Goal: Task Accomplishment & Management: Use online tool/utility

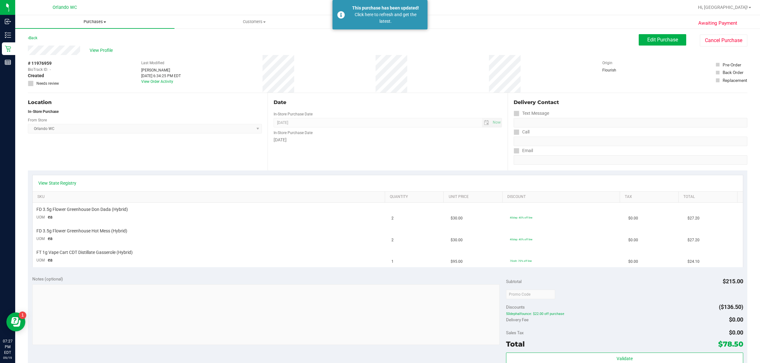
click at [100, 20] on span "Purchases" at bounding box center [94, 22] width 159 height 6
click at [67, 45] on li "Fulfillment" at bounding box center [94, 46] width 159 height 8
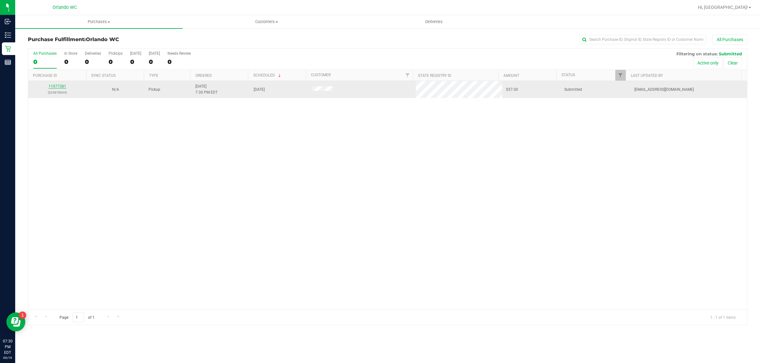
click at [56, 85] on link "11977381" at bounding box center [57, 86] width 18 height 4
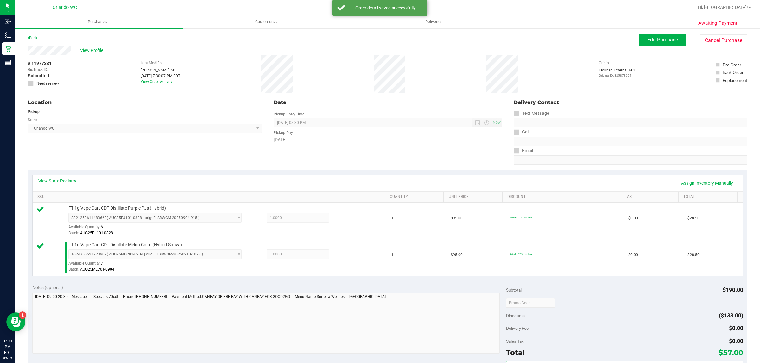
scroll to position [158, 0]
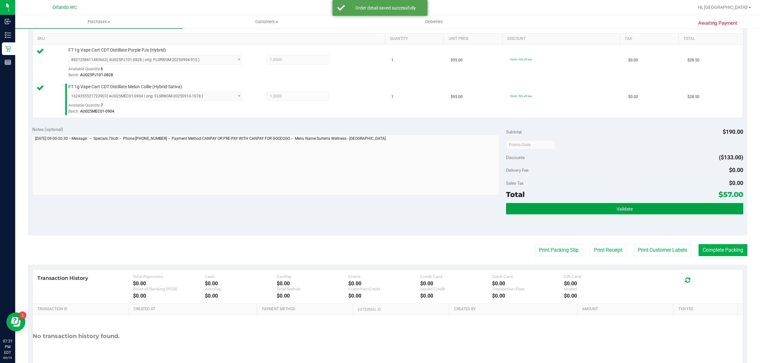
click at [610, 208] on button "Validate" at bounding box center [624, 208] width 237 height 11
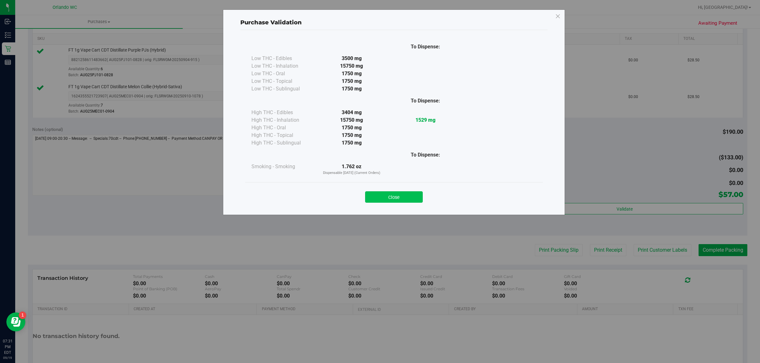
click at [416, 192] on button "Close" at bounding box center [394, 197] width 58 height 11
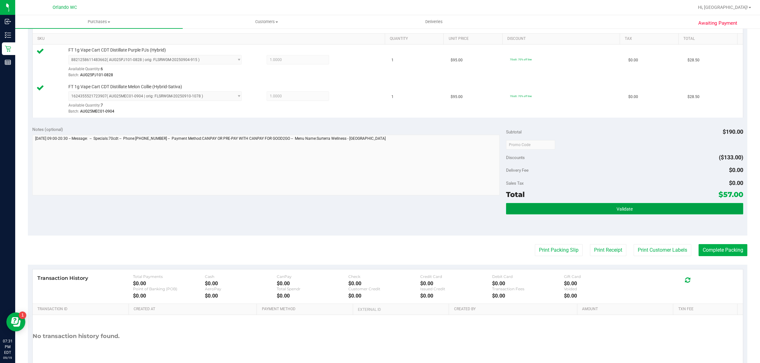
click at [662, 207] on button "Validate" at bounding box center [624, 208] width 237 height 11
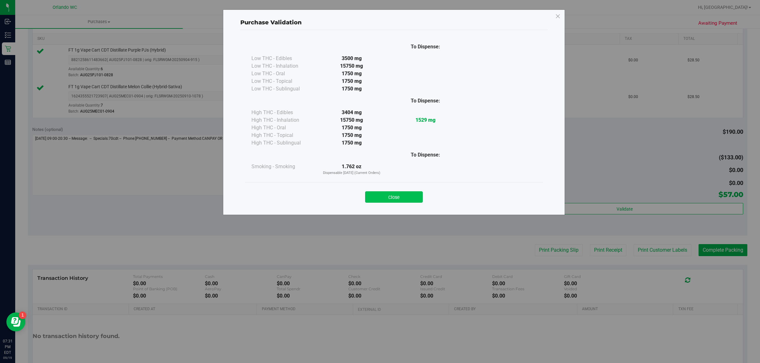
click at [415, 199] on button "Close" at bounding box center [394, 197] width 58 height 11
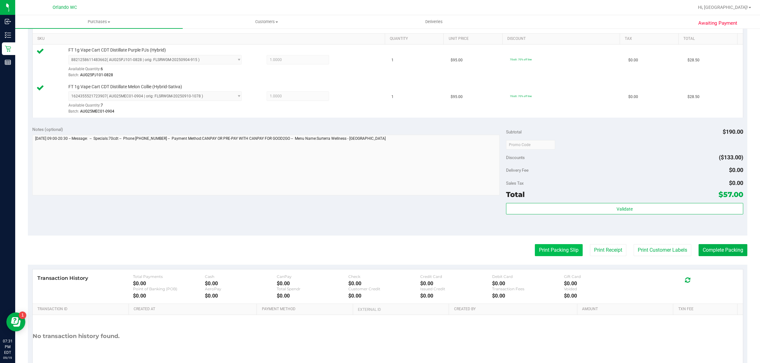
click at [568, 247] on button "Print Packing Slip" at bounding box center [559, 250] width 48 height 12
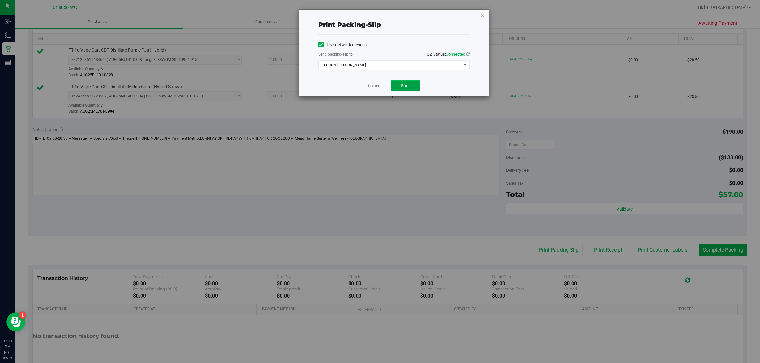
click at [414, 82] on button "Print" at bounding box center [405, 85] width 29 height 11
click at [371, 86] on link "Cancel" at bounding box center [374, 86] width 13 height 7
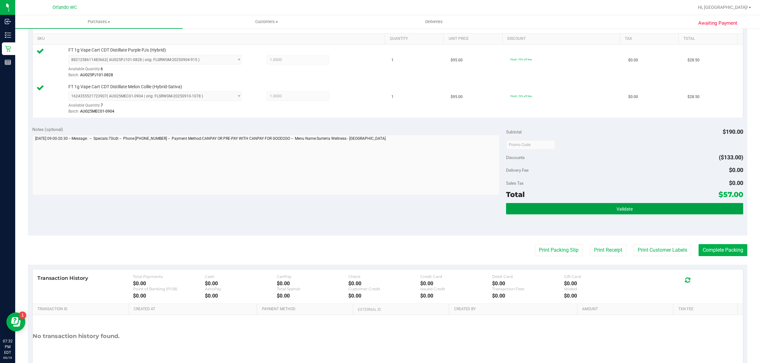
click at [616, 208] on span "Validate" at bounding box center [624, 209] width 16 height 5
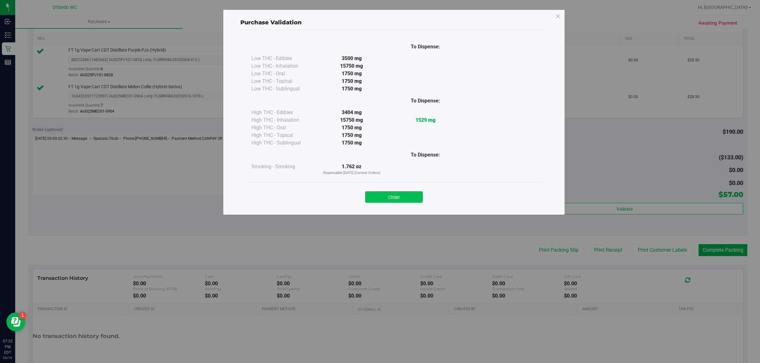
click at [398, 198] on button "Close" at bounding box center [394, 197] width 58 height 11
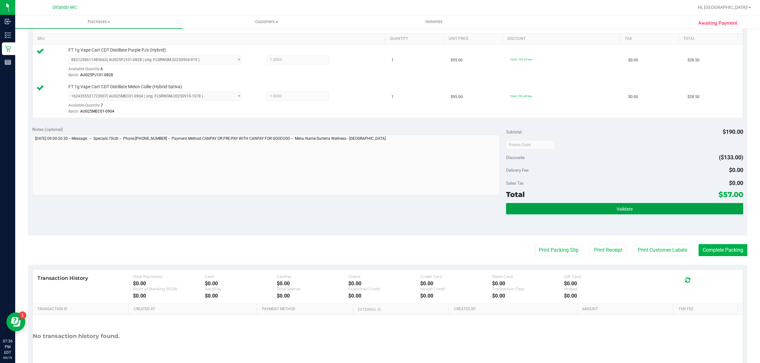
click at [582, 209] on button "Validate" at bounding box center [624, 208] width 237 height 11
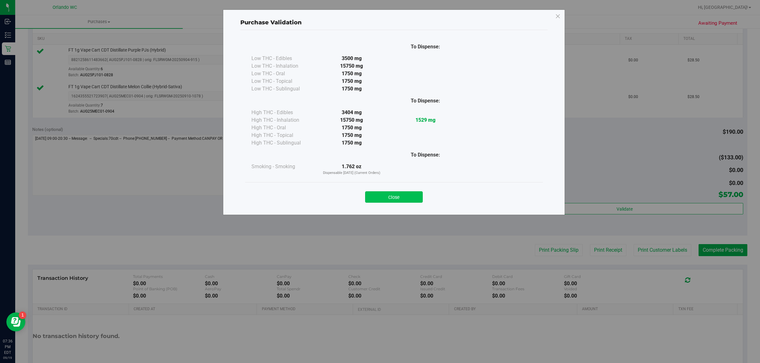
click at [398, 199] on button "Close" at bounding box center [394, 197] width 58 height 11
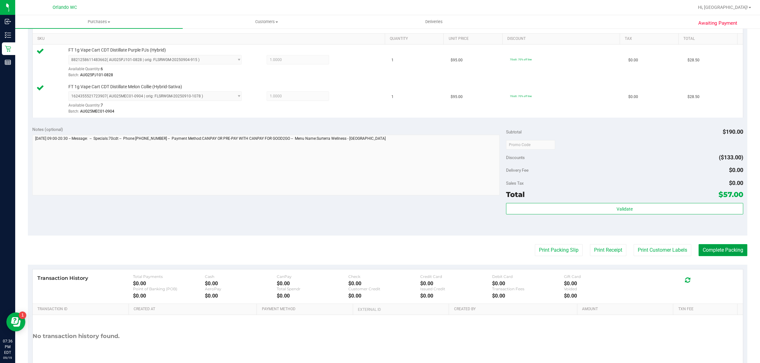
click at [725, 252] on button "Complete Packing" at bounding box center [722, 250] width 49 height 12
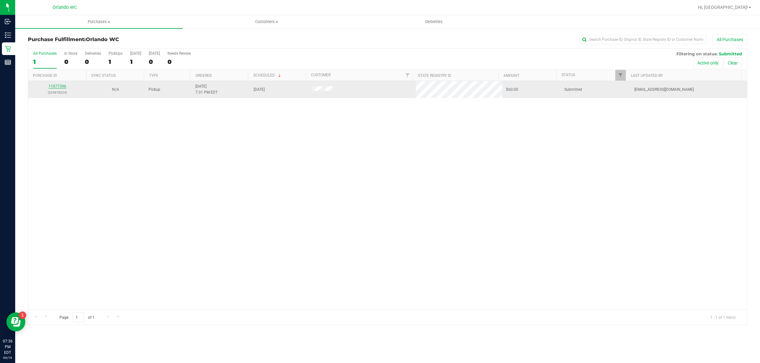
click at [65, 86] on link "11977396" at bounding box center [57, 86] width 18 height 4
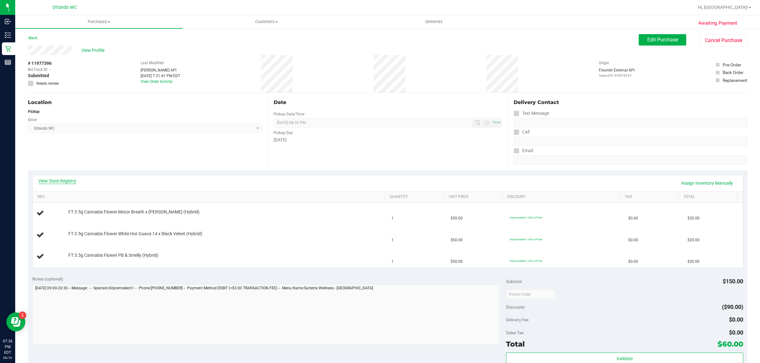
click at [56, 180] on link "View State Registry" at bounding box center [57, 181] width 38 height 6
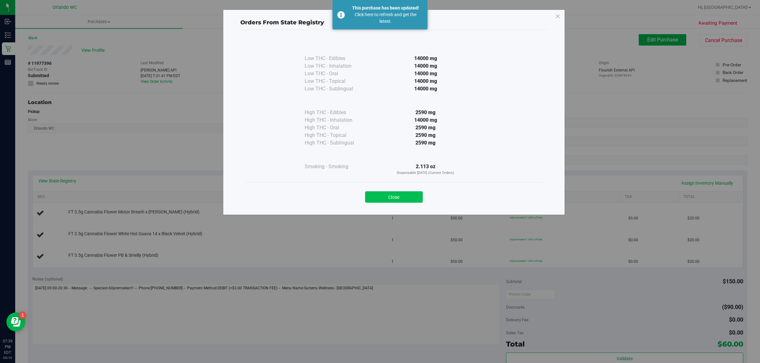
click at [398, 192] on button "Close" at bounding box center [394, 197] width 58 height 11
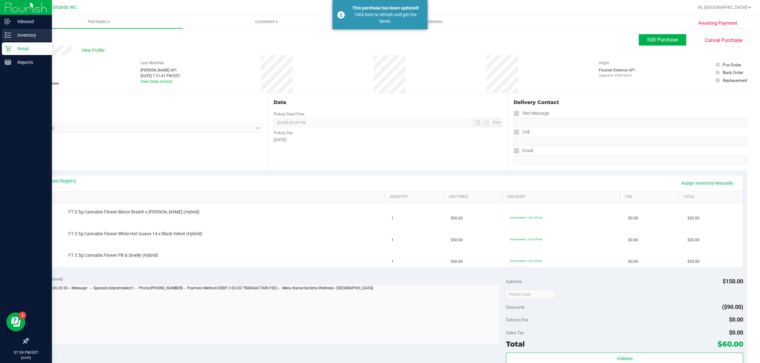
click at [7, 36] on icon at bounding box center [8, 35] width 6 height 6
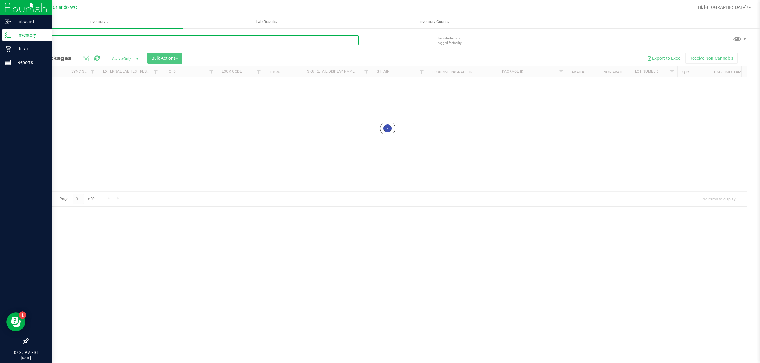
click at [127, 37] on input "text" at bounding box center [193, 39] width 331 height 9
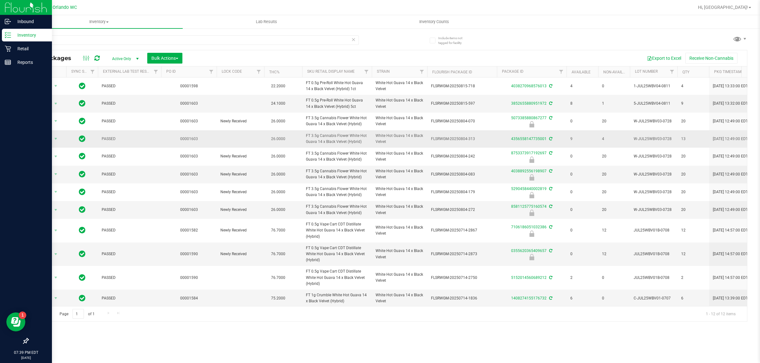
click at [344, 140] on span "FT 3.5g Cannabis Flower White Hot Guava 14 x Black Velvet (Hybrid)" at bounding box center [337, 139] width 62 height 12
copy tr "FT 3.5g Cannabis Flower White Hot Guava 14 x Black Velvet (Hybrid)"
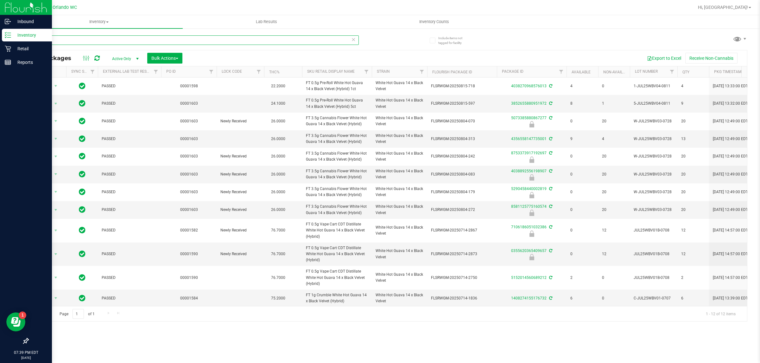
click at [253, 37] on input "wbv" at bounding box center [193, 39] width 331 height 9
paste input "FT 3.5g Cannabis Flower White Hot Guava 14 x Black Velvet (Hybrid)"
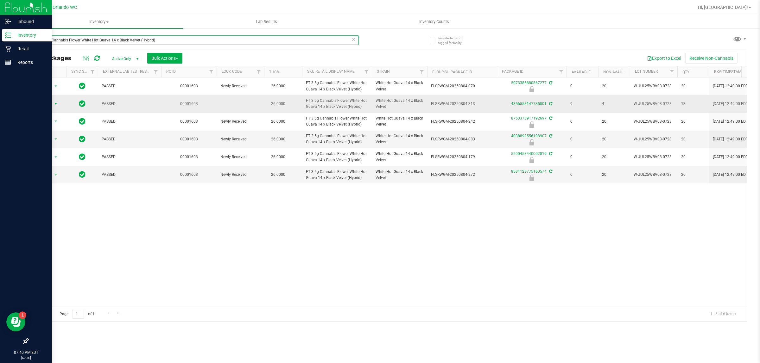
type input "FT 3.5g Cannabis Flower White Hot Guava 14 x Black Velvet (Hybrid)"
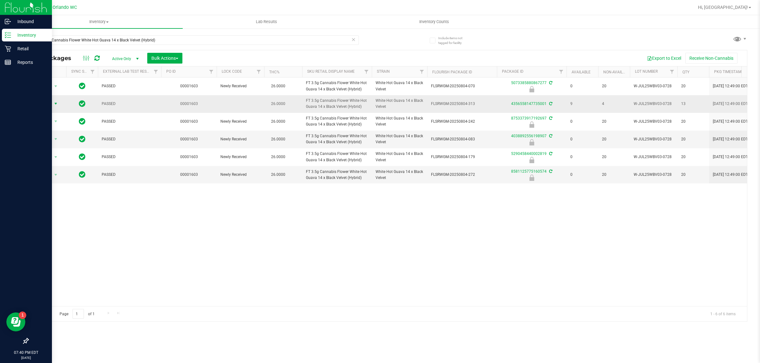
click at [47, 105] on span "Action" at bounding box center [43, 103] width 17 height 9
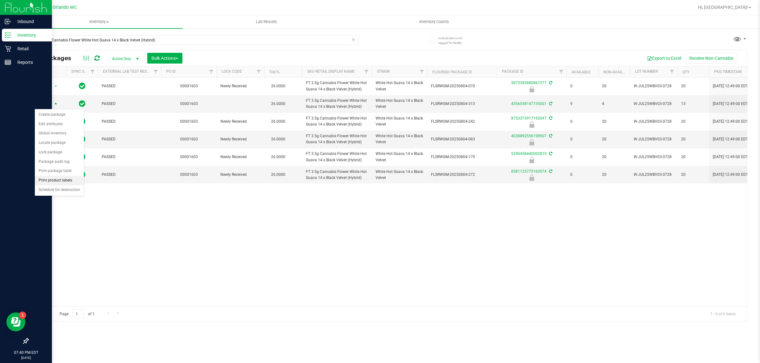
click at [53, 184] on li "Print product labels" at bounding box center [59, 180] width 49 height 9
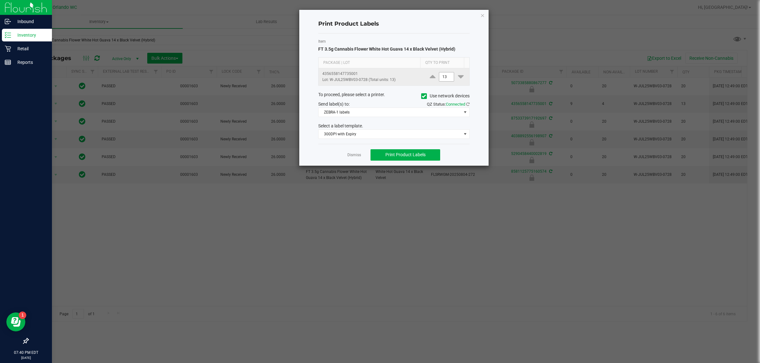
click at [442, 78] on input "13" at bounding box center [446, 76] width 15 height 9
type input "1"
click at [470, 126] on div "Select a label template." at bounding box center [393, 126] width 161 height 7
click at [450, 115] on span "ZEBRA-1 labels" at bounding box center [389, 112] width 143 height 9
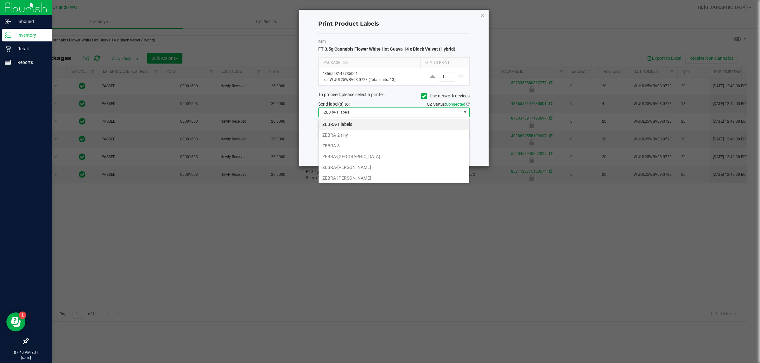
scroll to position [10, 151]
click at [377, 178] on li "ZEBRA-[PERSON_NAME]" at bounding box center [393, 178] width 151 height 11
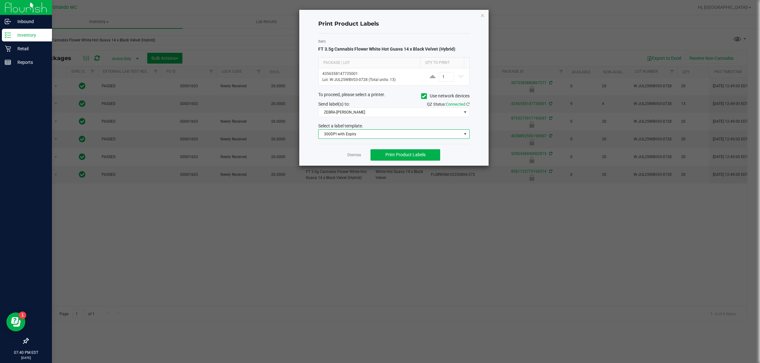
click at [363, 135] on span "300DPI with Expiry" at bounding box center [389, 134] width 143 height 9
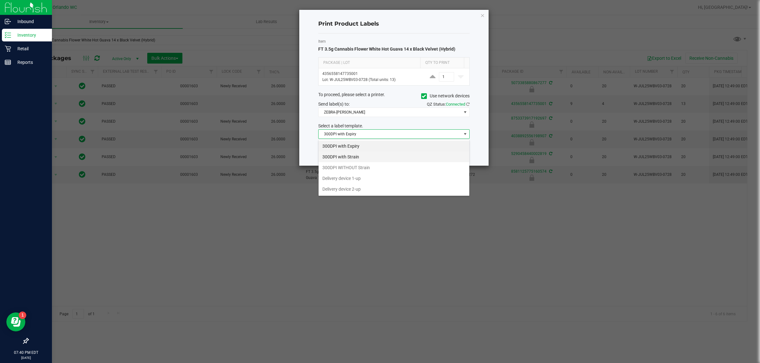
click at [373, 158] on li "300DPI with Strain" at bounding box center [393, 157] width 151 height 11
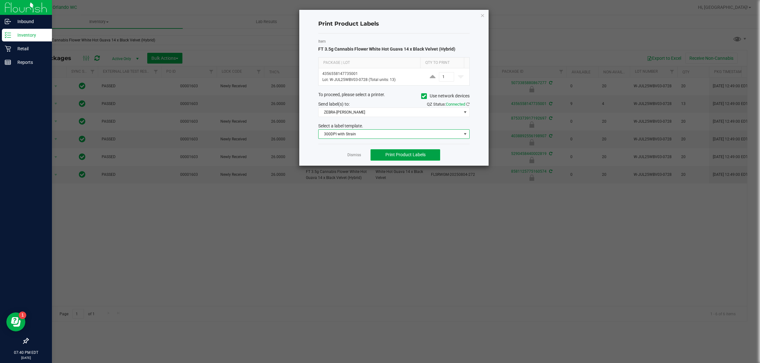
click at [393, 154] on span "Print Product Labels" at bounding box center [405, 154] width 40 height 5
click at [368, 111] on span "ZEBRA-[PERSON_NAME]" at bounding box center [389, 112] width 143 height 9
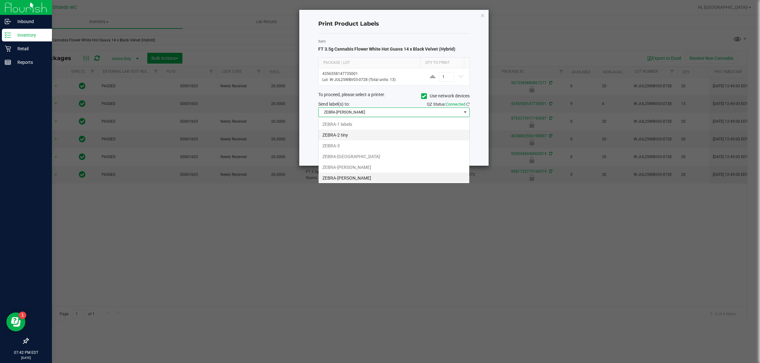
scroll to position [2, 0]
click at [357, 163] on li "ZEBRA-[PERSON_NAME]" at bounding box center [393, 166] width 151 height 11
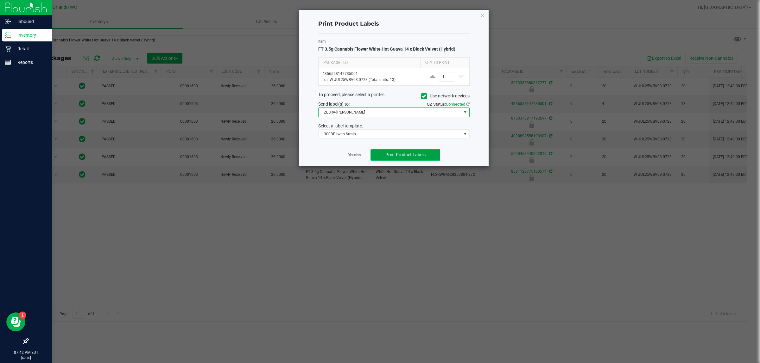
click at [394, 151] on button "Print Product Labels" at bounding box center [405, 154] width 70 height 11
click at [355, 156] on link "Dismiss" at bounding box center [354, 155] width 14 height 5
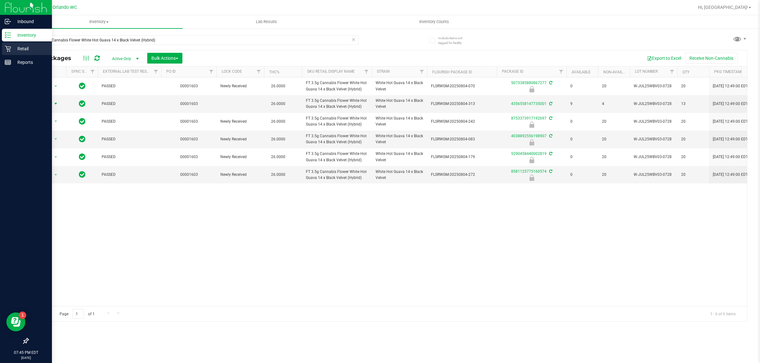
click at [5, 51] on icon at bounding box center [8, 49] width 6 height 6
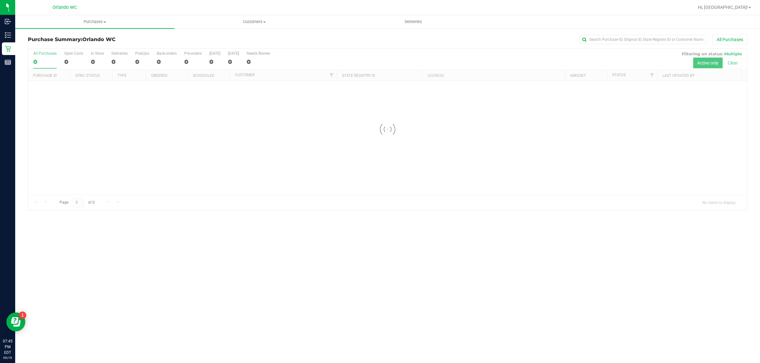
click at [105, 28] on link "Purchases Summary of purchases Fulfillment All purchases" at bounding box center [94, 21] width 159 height 13
click at [47, 47] on span "Fulfillment" at bounding box center [34, 45] width 39 height 5
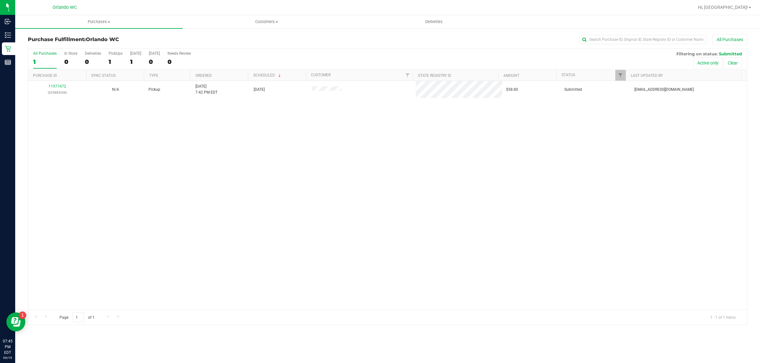
click at [719, 222] on div "11977472 (325883268) N/A Pickup [DATE] 7:42 PM EDT 9/19/2025 $58.80 Submitted […" at bounding box center [387, 195] width 719 height 229
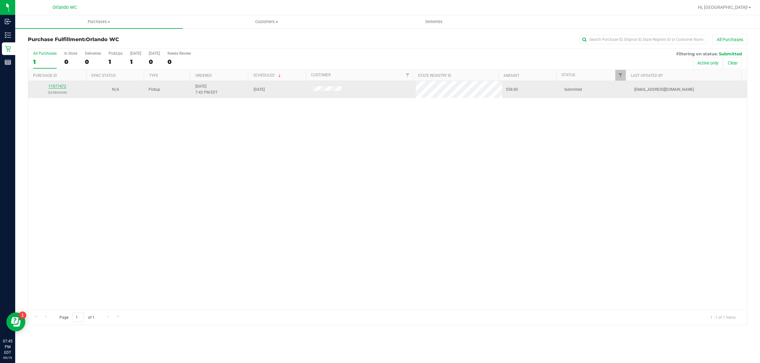
click at [54, 87] on link "11977472" at bounding box center [57, 86] width 18 height 4
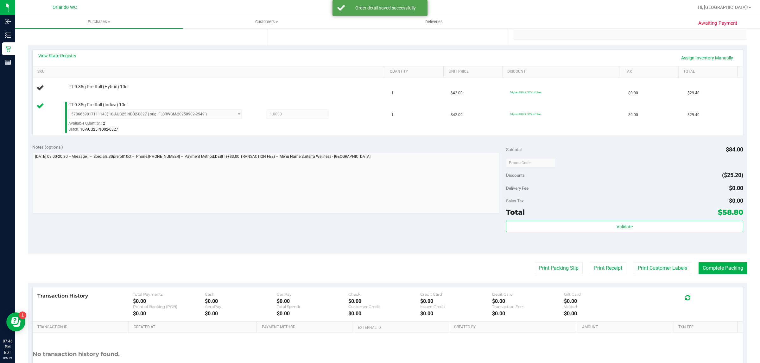
scroll to position [158, 0]
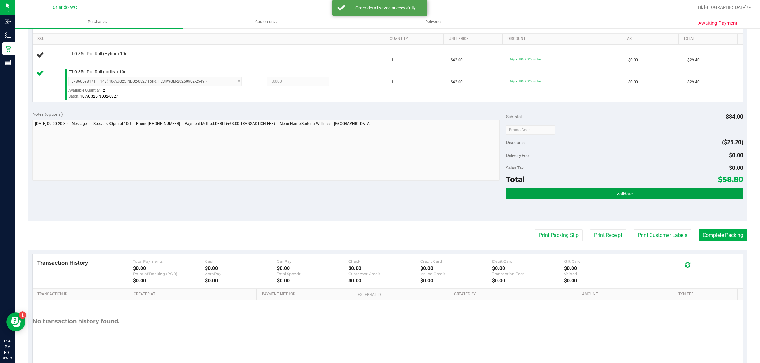
click at [580, 192] on button "Validate" at bounding box center [624, 193] width 237 height 11
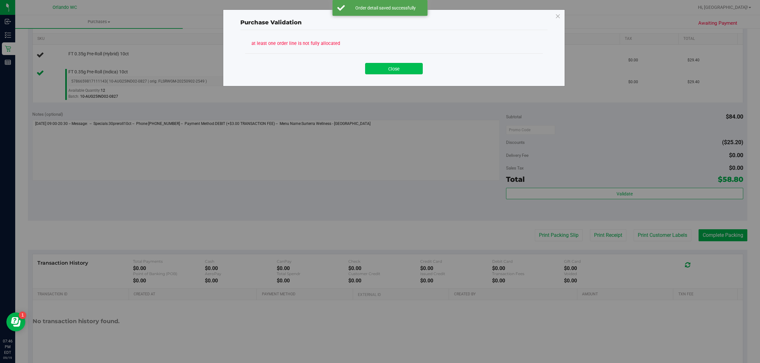
click at [399, 67] on button "Close" at bounding box center [394, 68] width 58 height 11
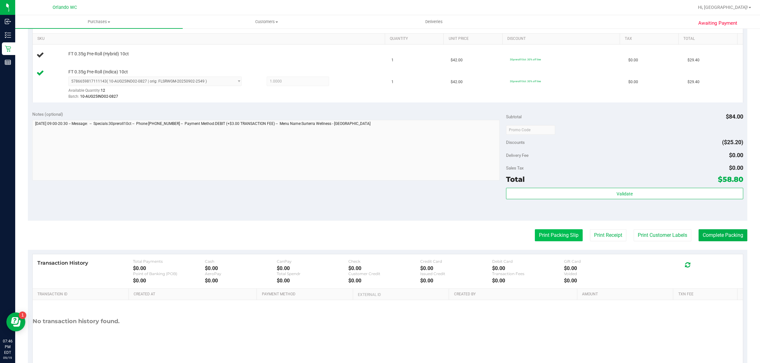
click at [546, 235] on button "Print Packing Slip" at bounding box center [559, 236] width 48 height 12
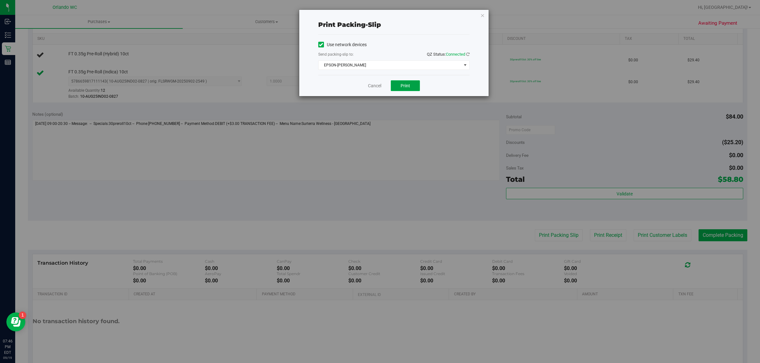
click at [403, 88] on span "Print" at bounding box center [404, 85] width 9 height 5
click at [367, 87] on div "Cancel Print" at bounding box center [393, 85] width 151 height 21
click at [372, 86] on link "Cancel" at bounding box center [374, 86] width 13 height 7
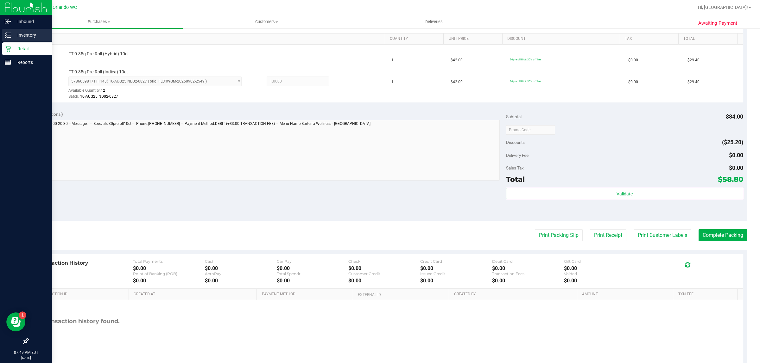
click at [18, 33] on p "Inventory" at bounding box center [30, 35] width 38 height 8
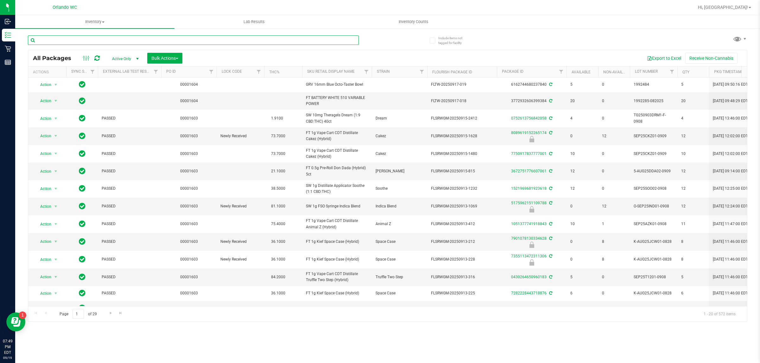
click at [171, 41] on input "text" at bounding box center [193, 39] width 331 height 9
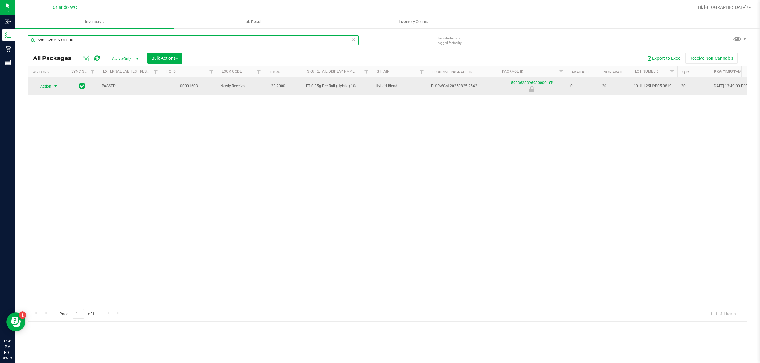
type input "5983628396930000"
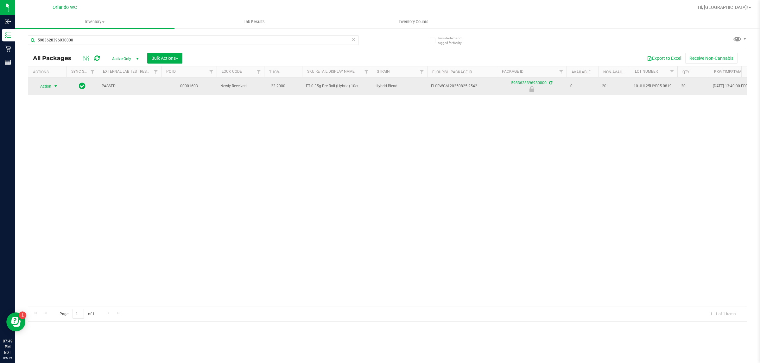
click at [55, 87] on span "select" at bounding box center [55, 86] width 5 height 5
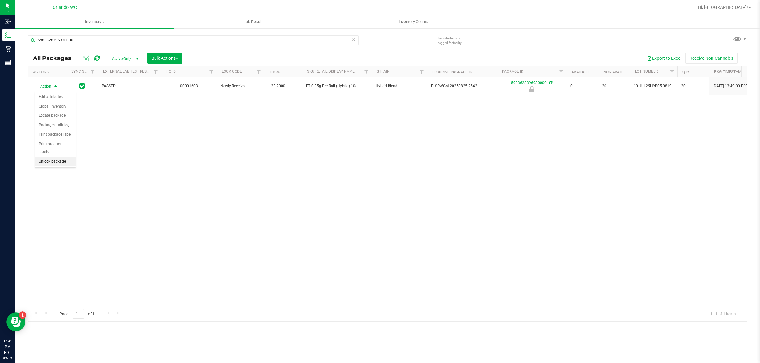
click at [66, 157] on li "Unlock package" at bounding box center [55, 161] width 41 height 9
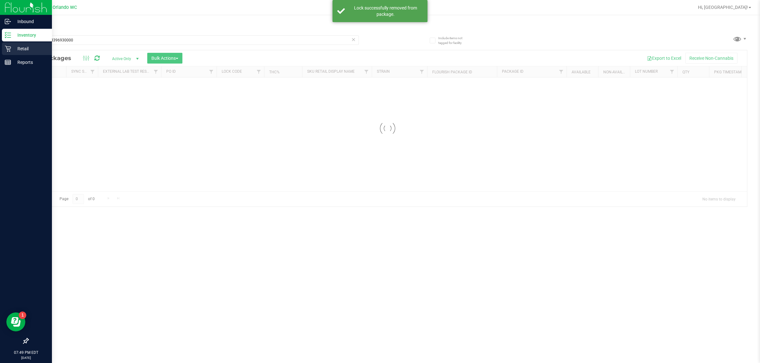
click at [9, 47] on icon at bounding box center [8, 49] width 6 height 6
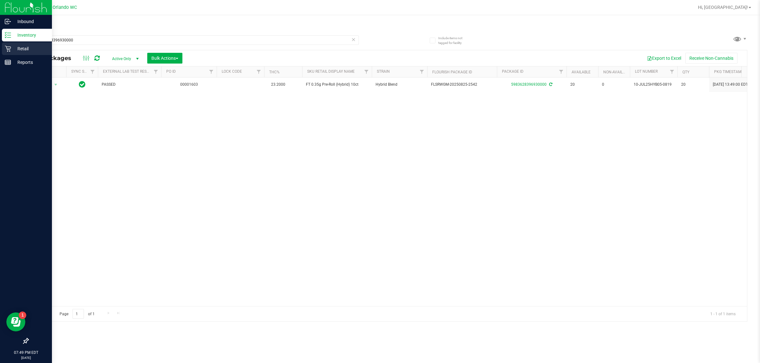
click at [10, 53] on div "Retail" at bounding box center [27, 48] width 50 height 13
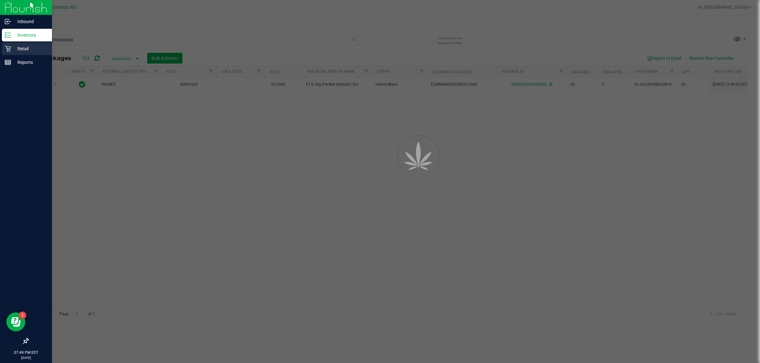
click at [35, 49] on p "Retail" at bounding box center [30, 49] width 38 height 8
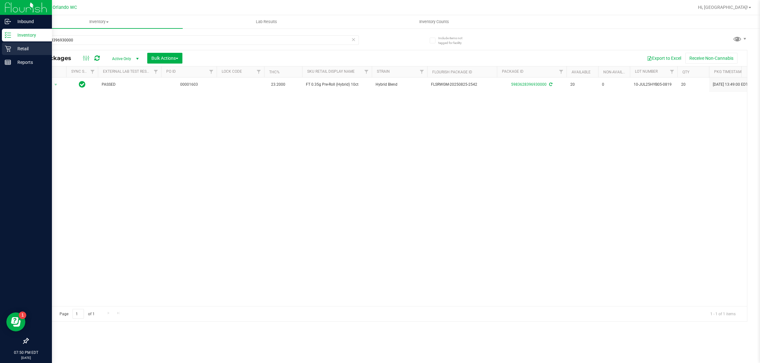
click at [11, 46] on p "Retail" at bounding box center [30, 49] width 38 height 8
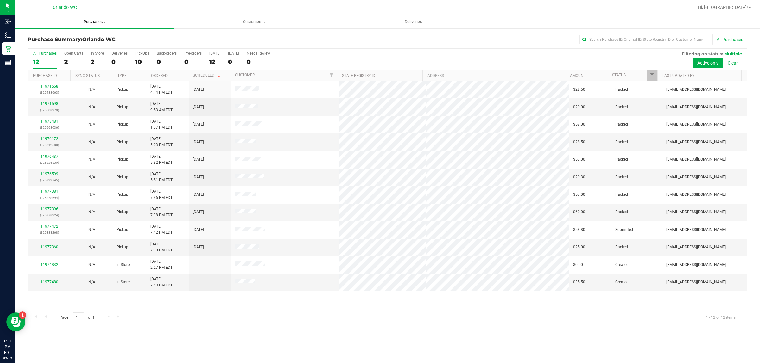
click at [94, 21] on span "Purchases" at bounding box center [94, 22] width 159 height 6
click at [56, 43] on li "Fulfillment" at bounding box center [94, 46] width 159 height 8
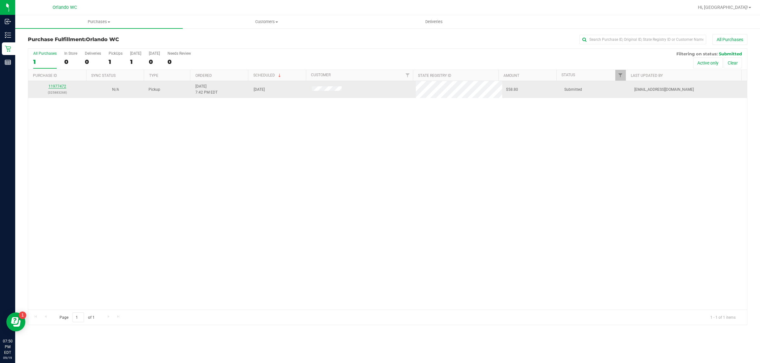
click at [59, 88] on link "11977472" at bounding box center [57, 86] width 18 height 4
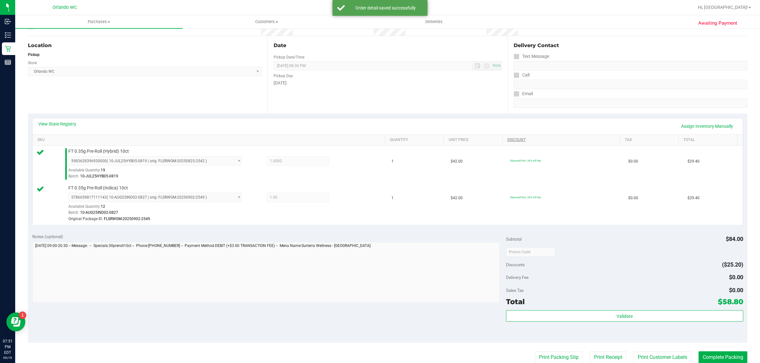
scroll to position [119, 0]
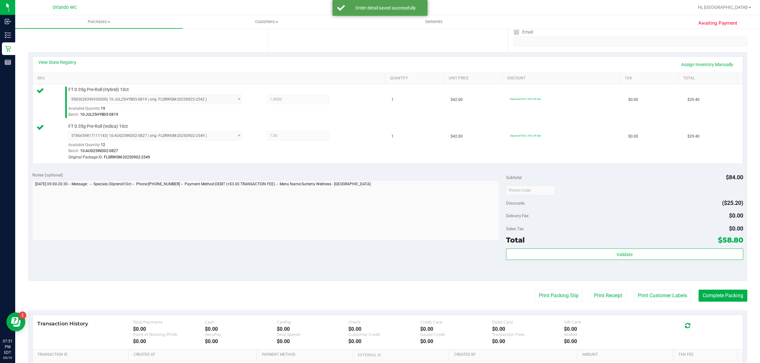
click at [653, 290] on purchase-details "Back Edit Purchase Cancel Purchase View Profile # 11977472 BioTrack ID: - Submi…" at bounding box center [387, 171] width 719 height 513
click at [640, 302] on button "Print Customer Labels" at bounding box center [662, 296] width 58 height 12
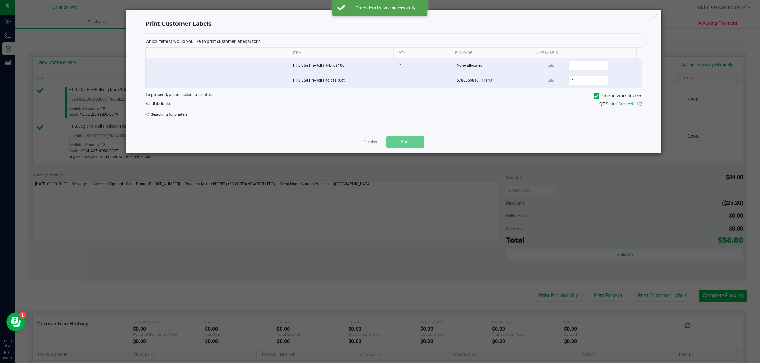
click at [640, 301] on ngb-modal-window "Print Customer Labels Which item(s) would you like to print customer label(s) f…" at bounding box center [382, 181] width 765 height 363
click at [415, 140] on button "Print" at bounding box center [405, 141] width 38 height 11
click at [356, 120] on span "ZEBRA-[PERSON_NAME]" at bounding box center [390, 116] width 488 height 9
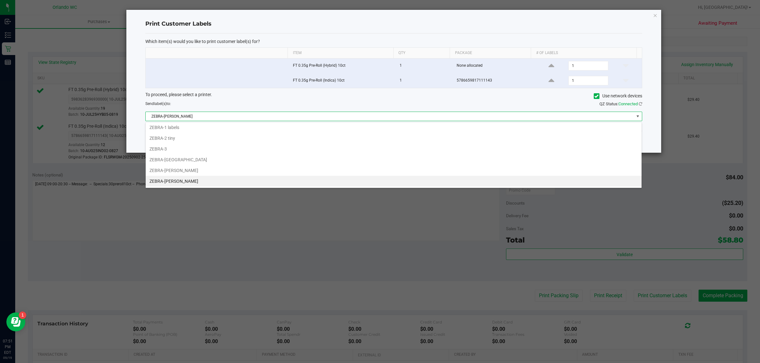
scroll to position [10, 496]
click at [204, 173] on li "ZEBRA-[PERSON_NAME]" at bounding box center [394, 170] width 496 height 11
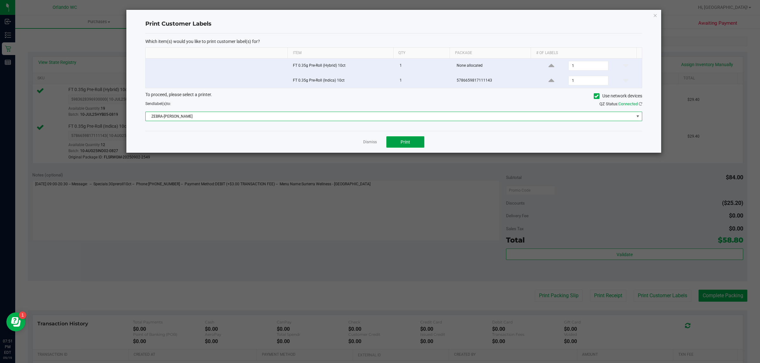
click at [401, 146] on button "Print" at bounding box center [405, 141] width 38 height 11
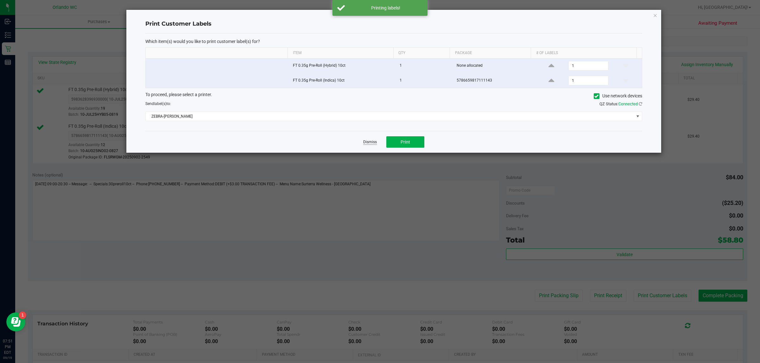
click at [366, 142] on link "Dismiss" at bounding box center [370, 142] width 14 height 5
click at [365, 136] on div "5786659817111143 ( 10-AUG25IND02-0827 | orig: FLSRWGM-20250902-2549 ) 578665981…" at bounding box center [224, 145] width 313 height 29
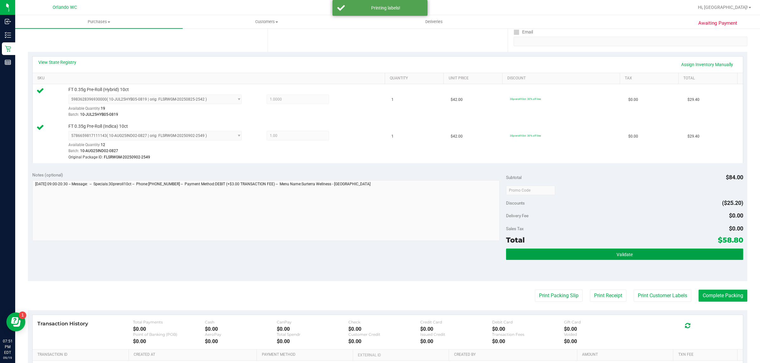
click at [618, 249] on button "Validate" at bounding box center [624, 254] width 237 height 11
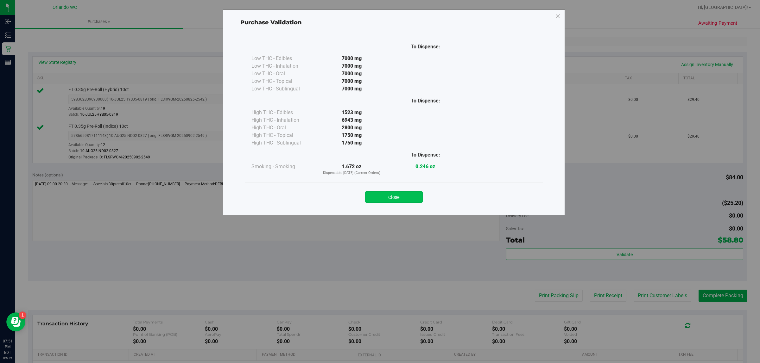
click at [390, 198] on button "Close" at bounding box center [394, 197] width 58 height 11
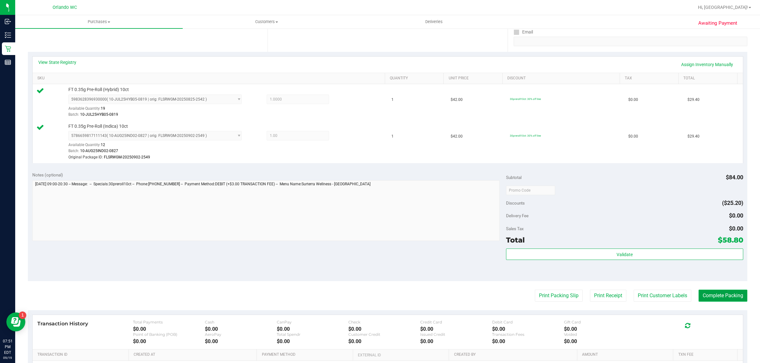
click at [727, 296] on button "Complete Packing" at bounding box center [722, 296] width 49 height 12
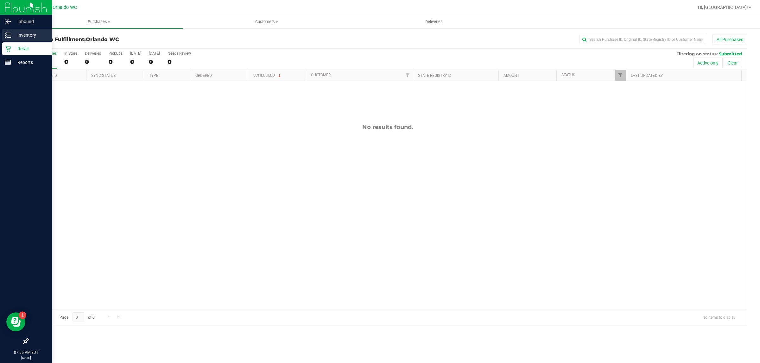
click at [17, 38] on p "Inventory" at bounding box center [30, 35] width 38 height 8
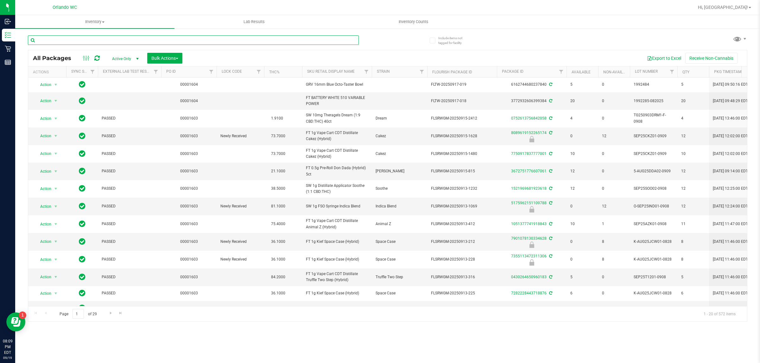
click at [155, 42] on input "text" at bounding box center [193, 39] width 331 height 9
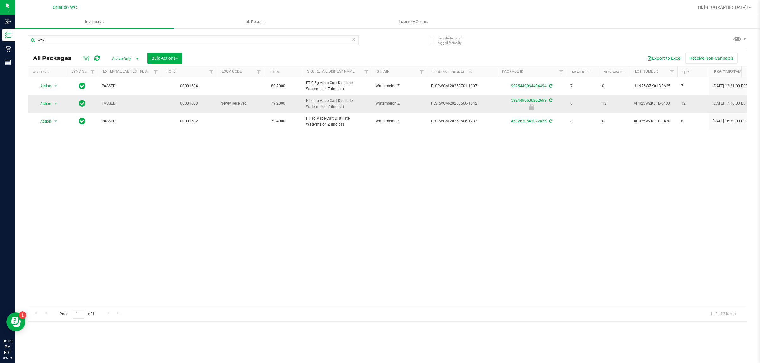
click at [313, 107] on span "FT 0.5g Vape Cart Distillate Watermelon Z (Indica)" at bounding box center [337, 104] width 62 height 12
copy tr "FT 0.5g Vape Cart Distillate Watermelon Z (Indica)"
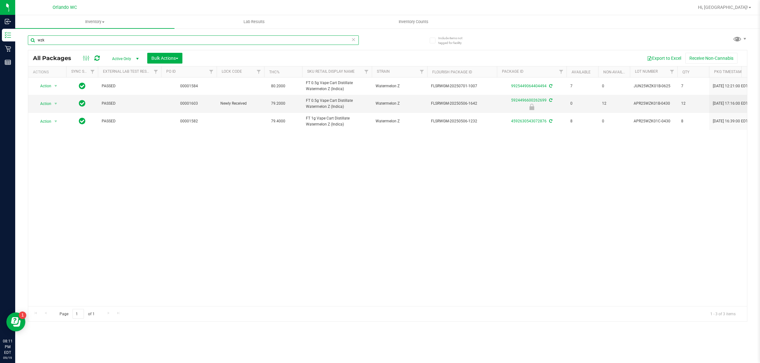
click at [72, 42] on input "wzk" at bounding box center [193, 39] width 331 height 9
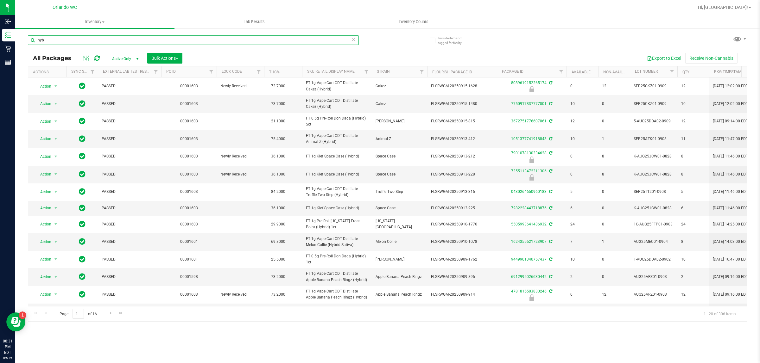
type input "hyb"
